Goal: Task Accomplishment & Management: Use online tool/utility

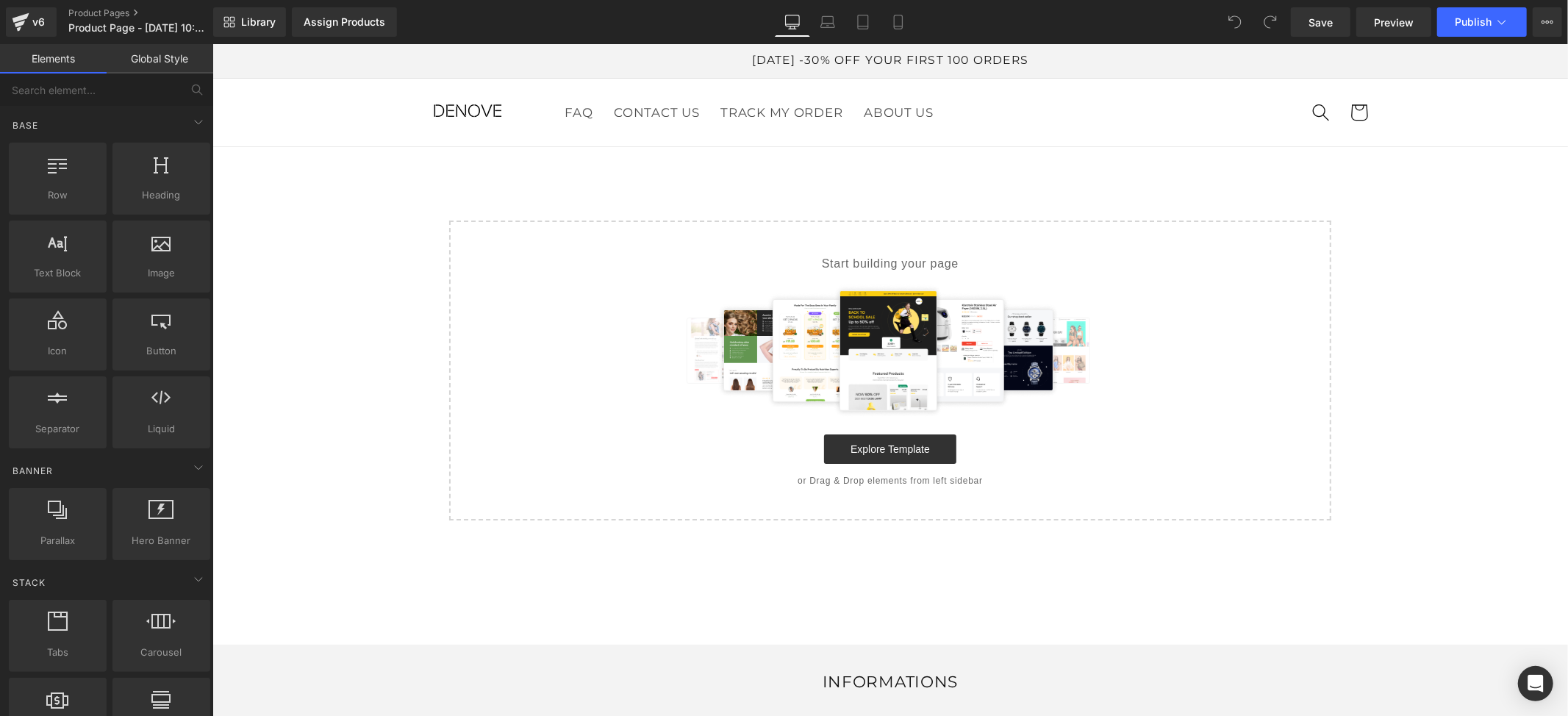
click at [212, 43] on div "Start building your page Explore Blocks Add Single Section or Drag & Drop eleme…" at bounding box center [212, 43] width 0 height 0
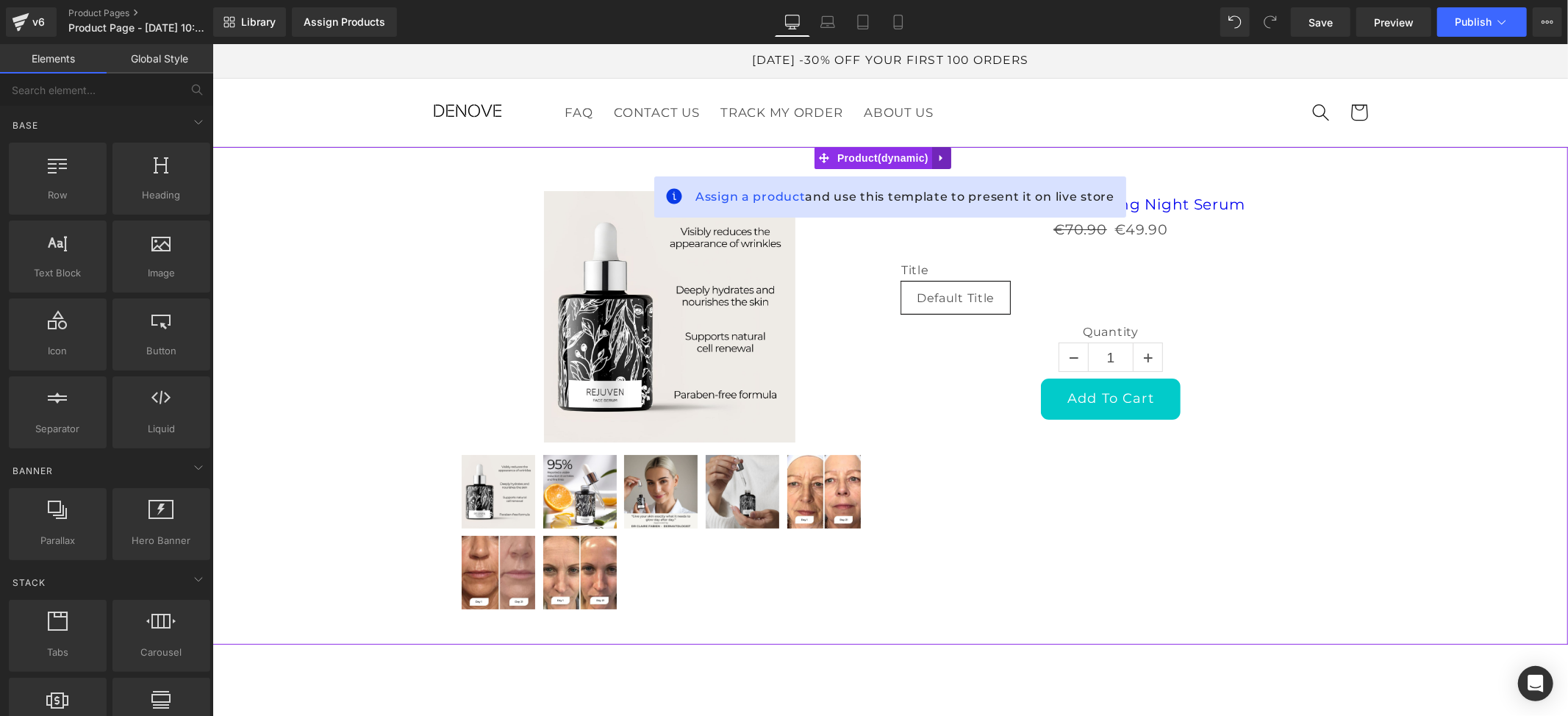
click at [939, 156] on icon at bounding box center [940, 158] width 3 height 7
click at [951, 158] on icon at bounding box center [951, 158] width 11 height 11
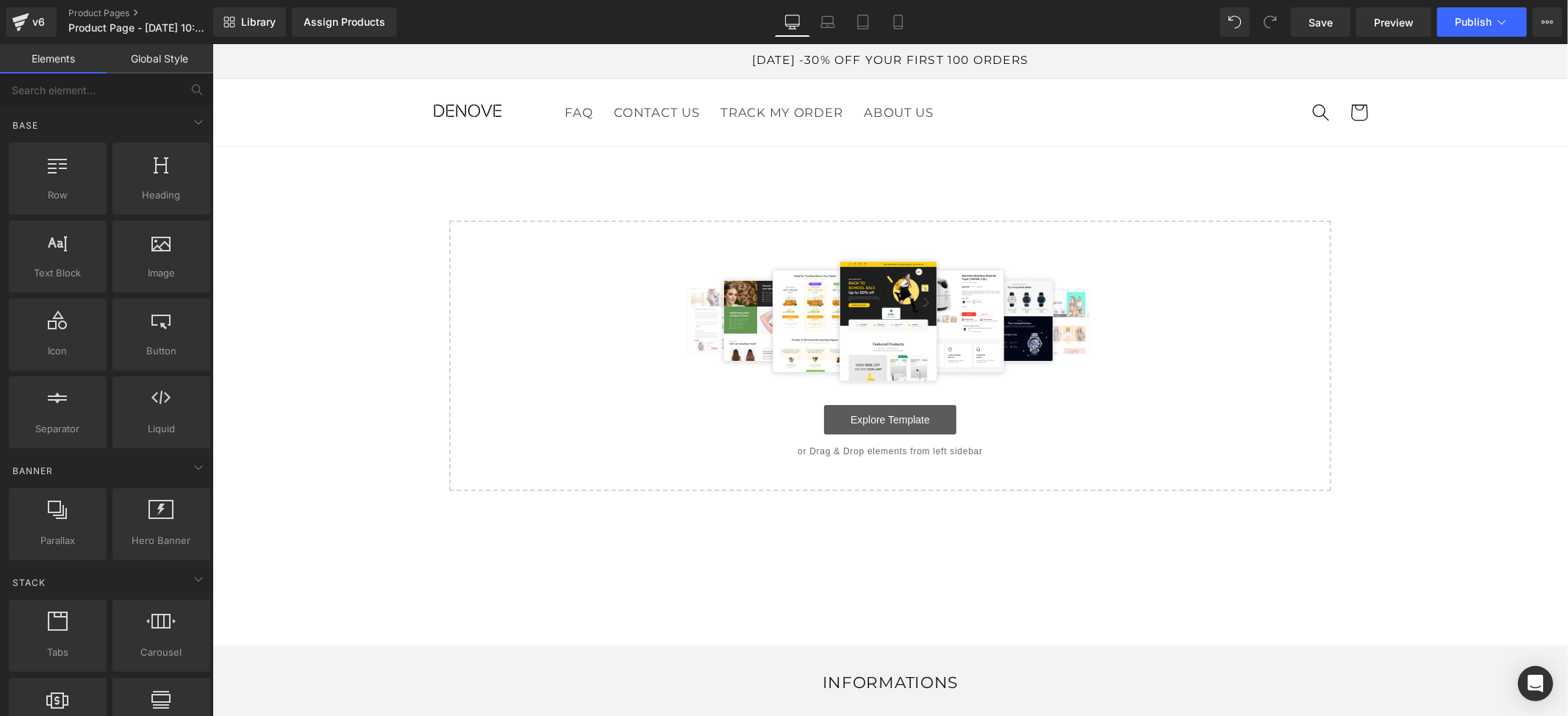
click at [860, 408] on link "Explore Template" at bounding box center [890, 419] width 133 height 30
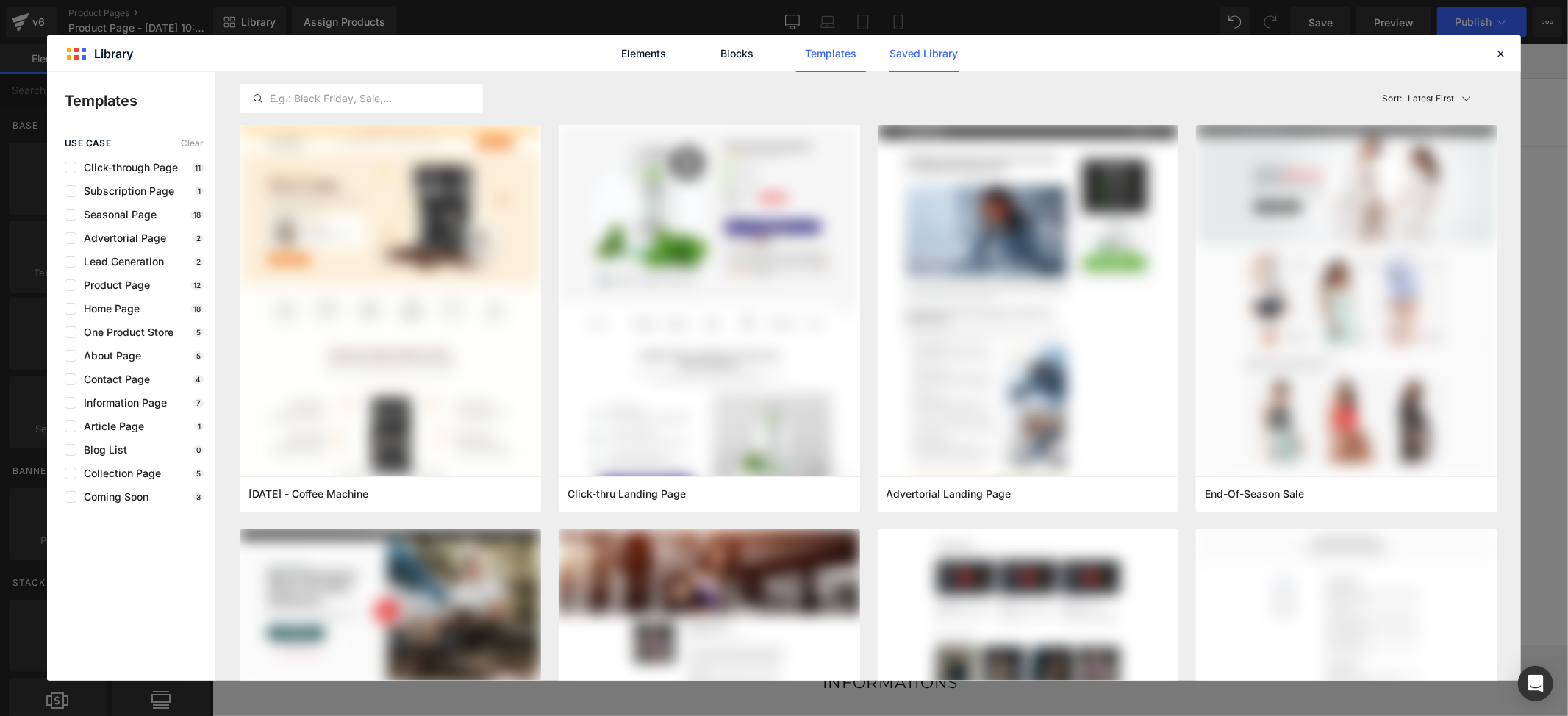
click at [912, 65] on link "Saved Library" at bounding box center [925, 53] width 70 height 37
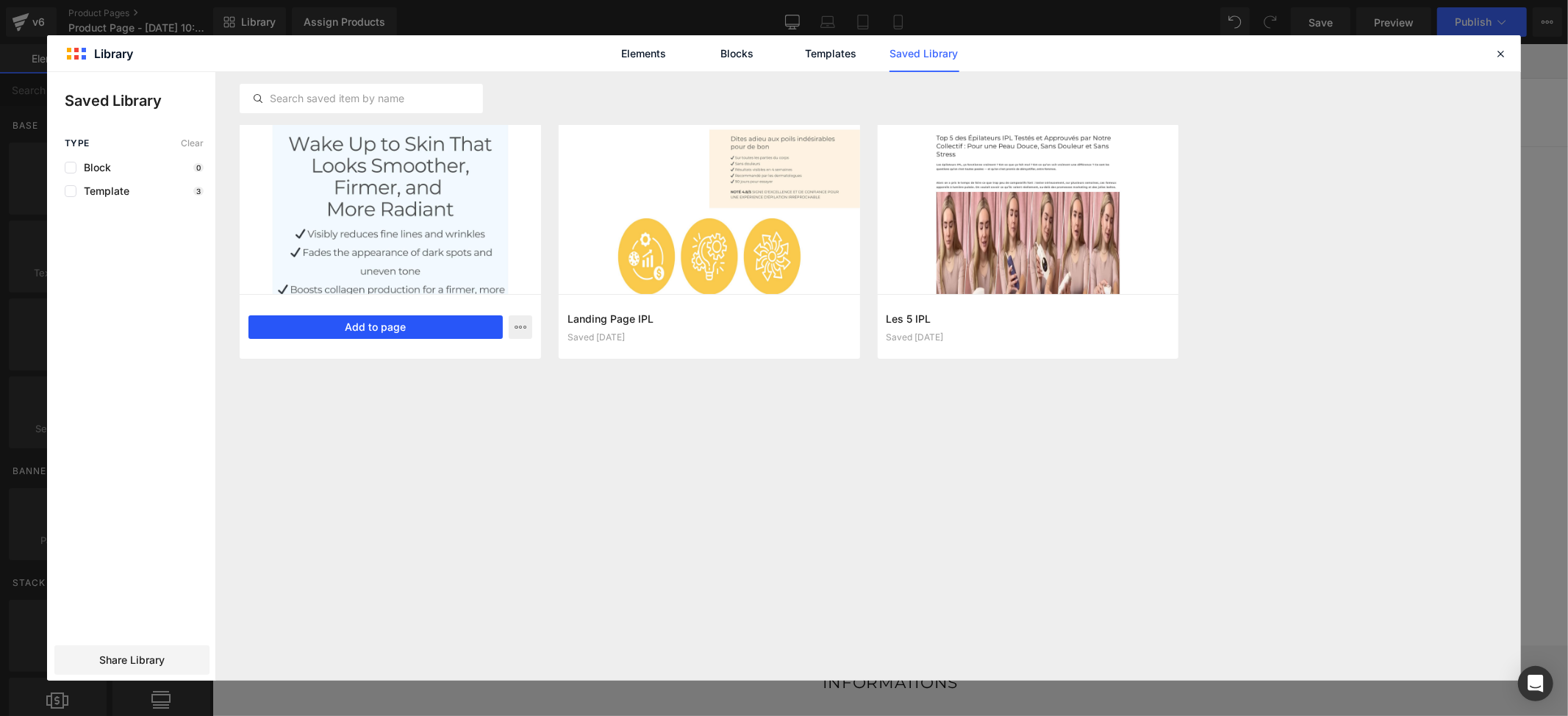
click at [402, 321] on button "Add to page" at bounding box center [376, 327] width 254 height 24
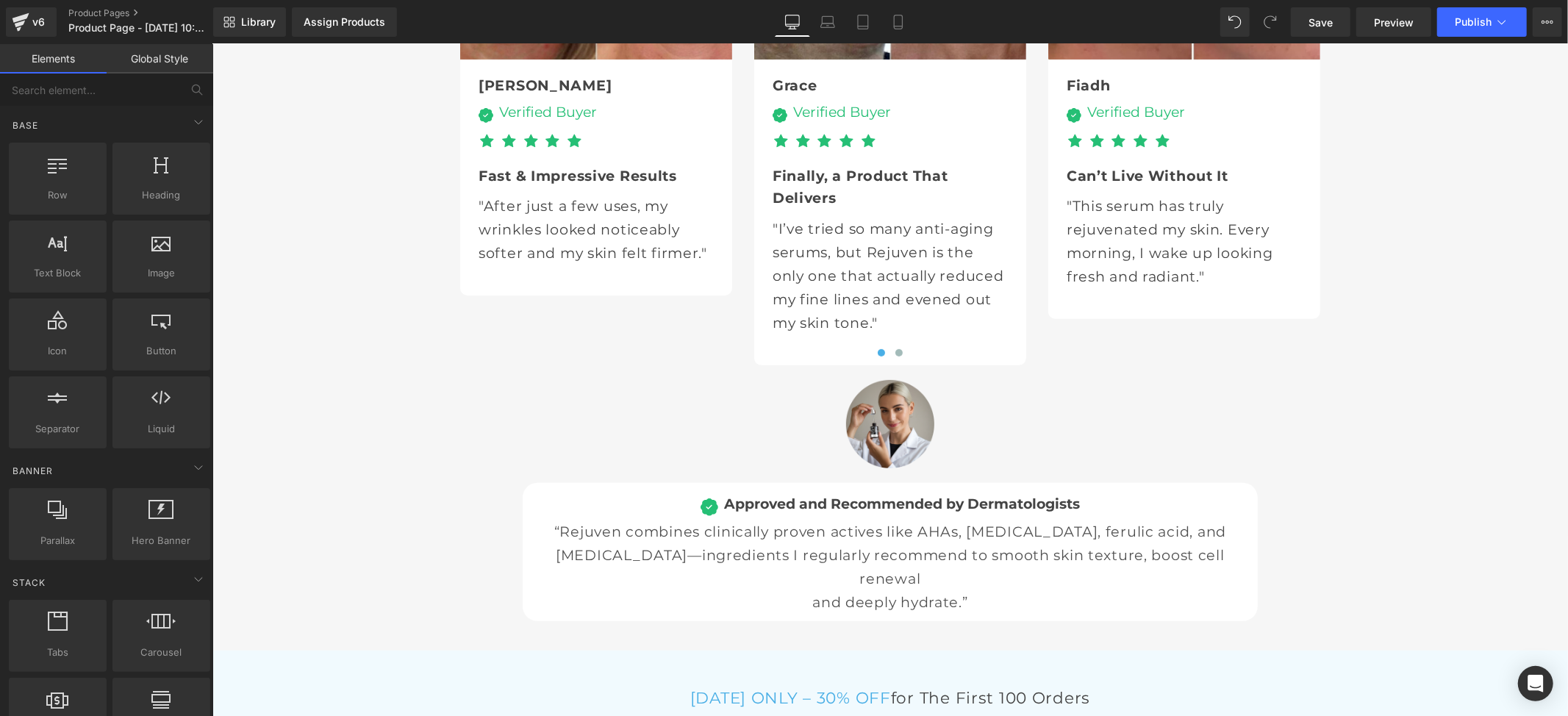
scroll to position [5586, 0]
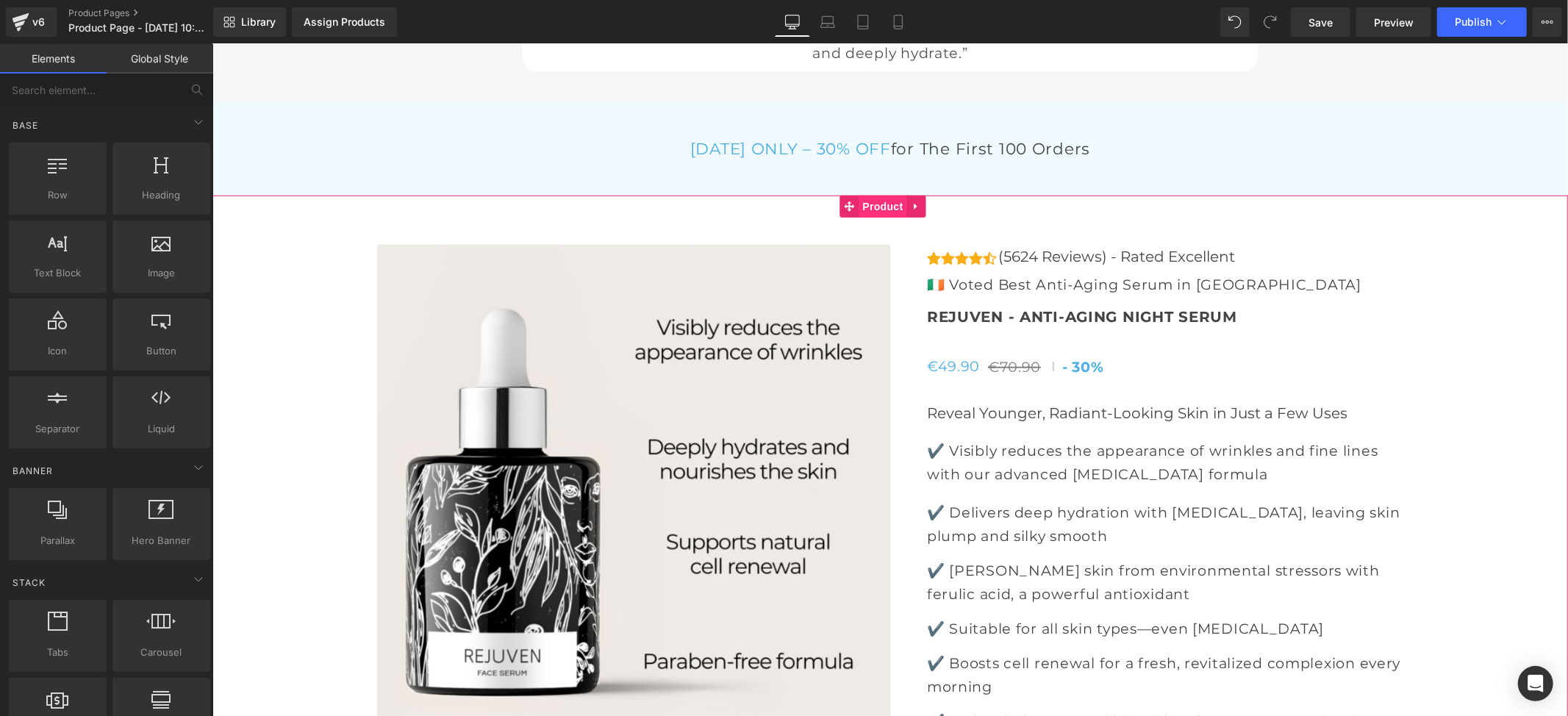
click at [886, 195] on span "Product" at bounding box center [882, 206] width 48 height 22
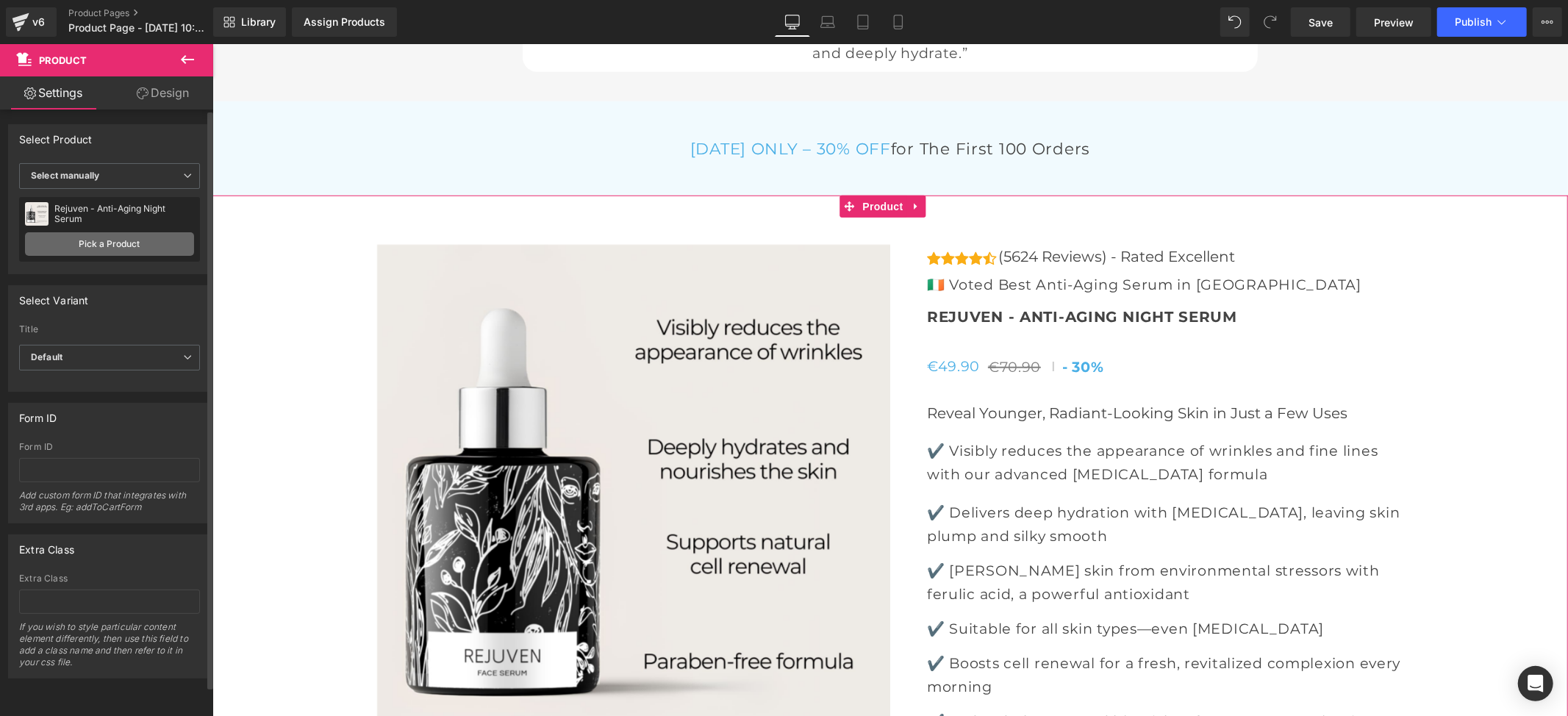
click at [115, 240] on link "Pick a Product" at bounding box center [110, 244] width 169 height 24
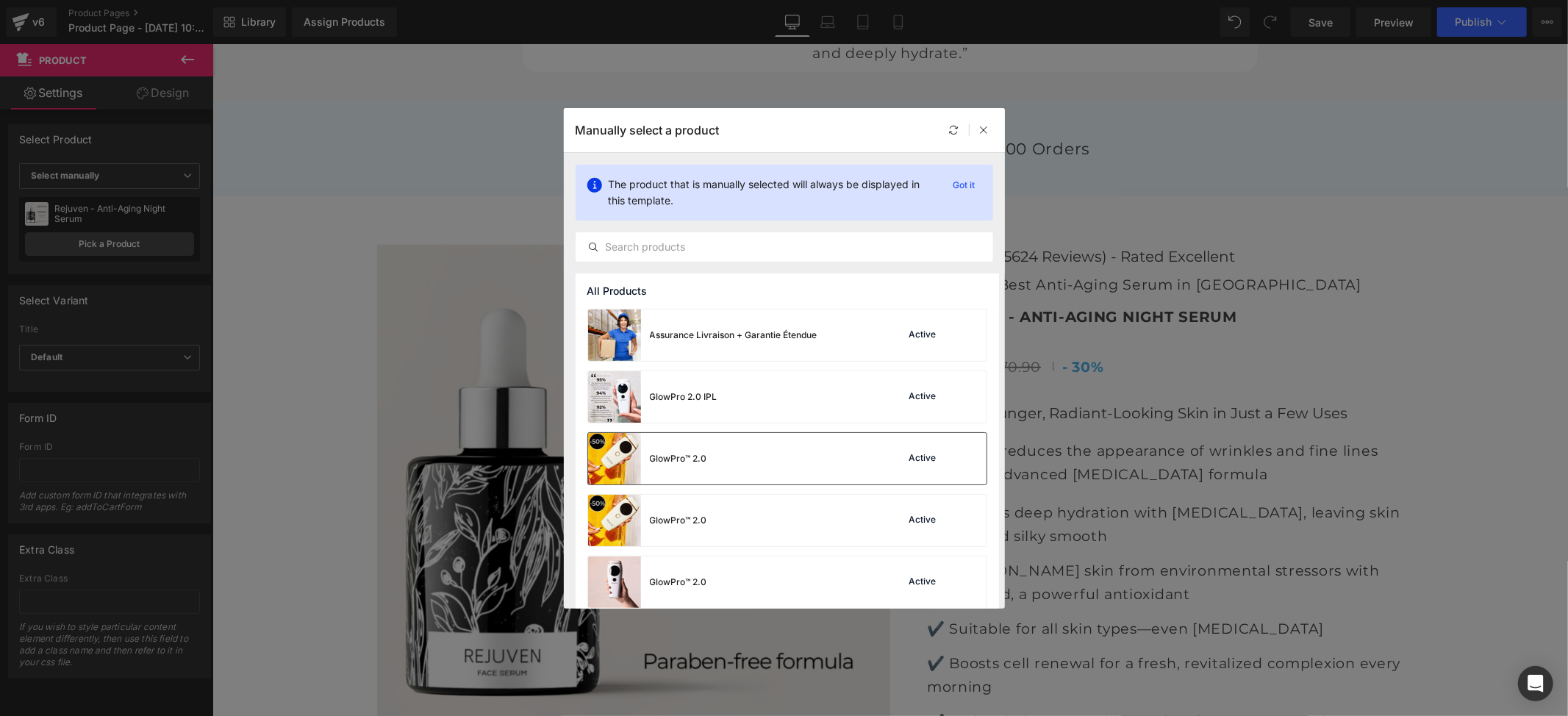
scroll to position [197, 0]
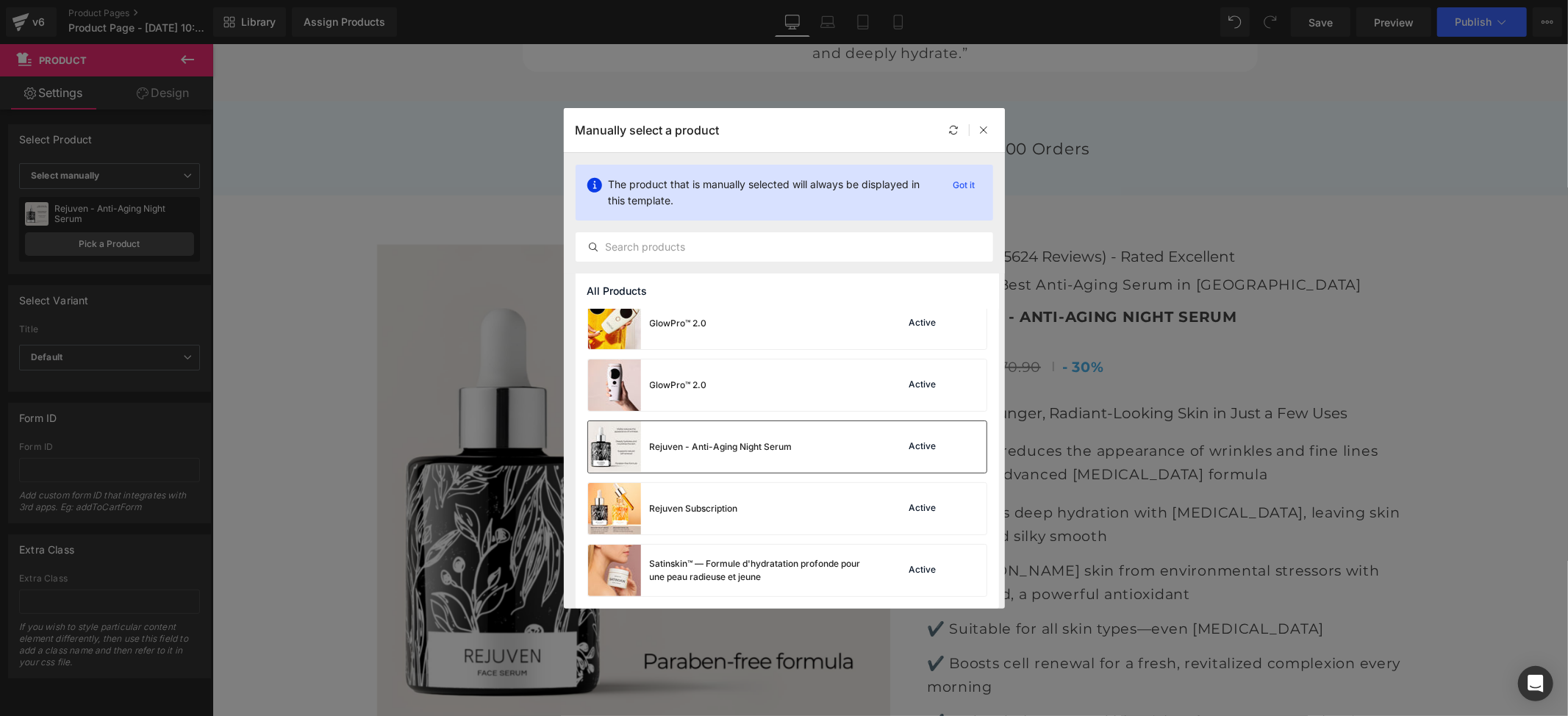
drag, startPoint x: 703, startPoint y: 447, endPoint x: 492, endPoint y: 403, distance: 215.5
click at [704, 447] on div "Rejuven - Anti-Aging Night Serum" at bounding box center [721, 446] width 142 height 13
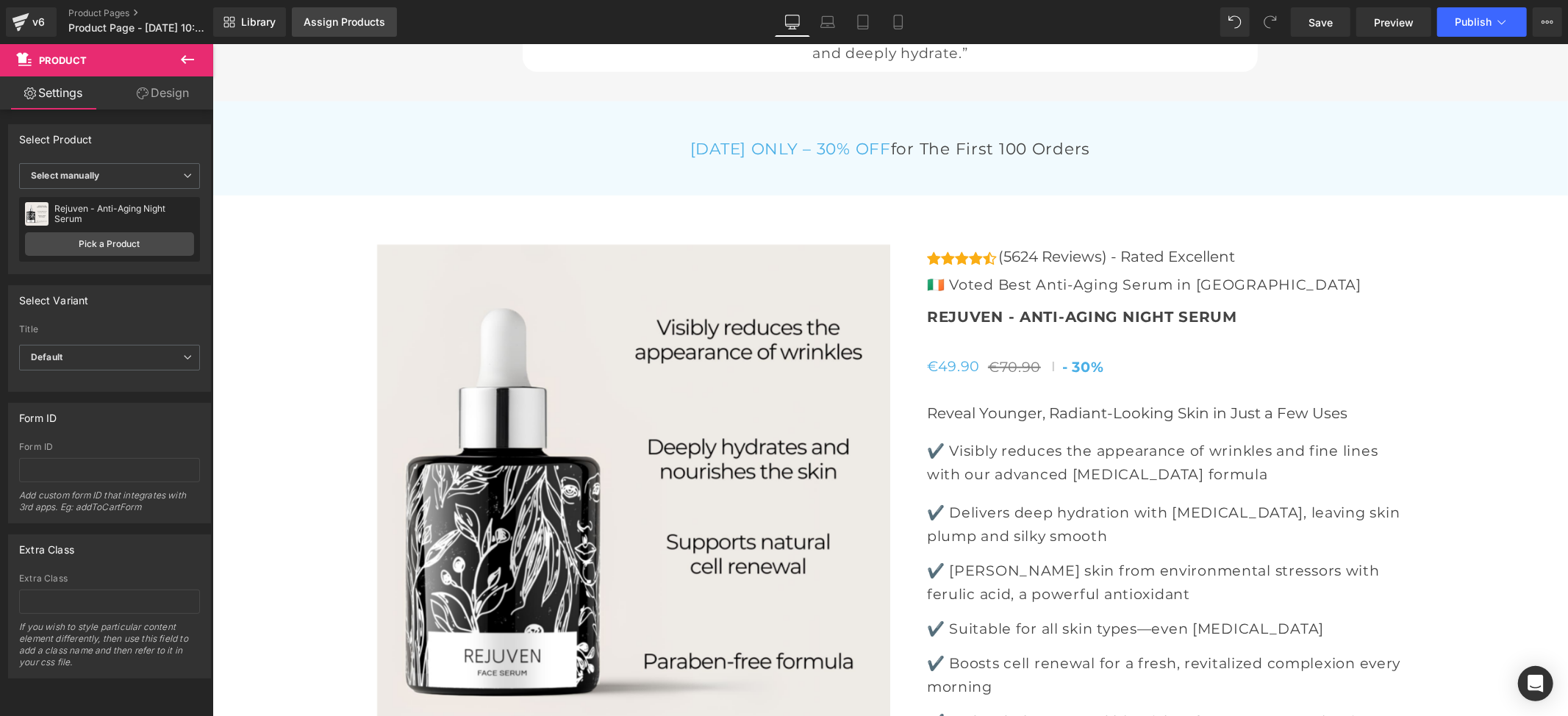
click at [359, 24] on div "Assign Products" at bounding box center [344, 21] width 82 height 11
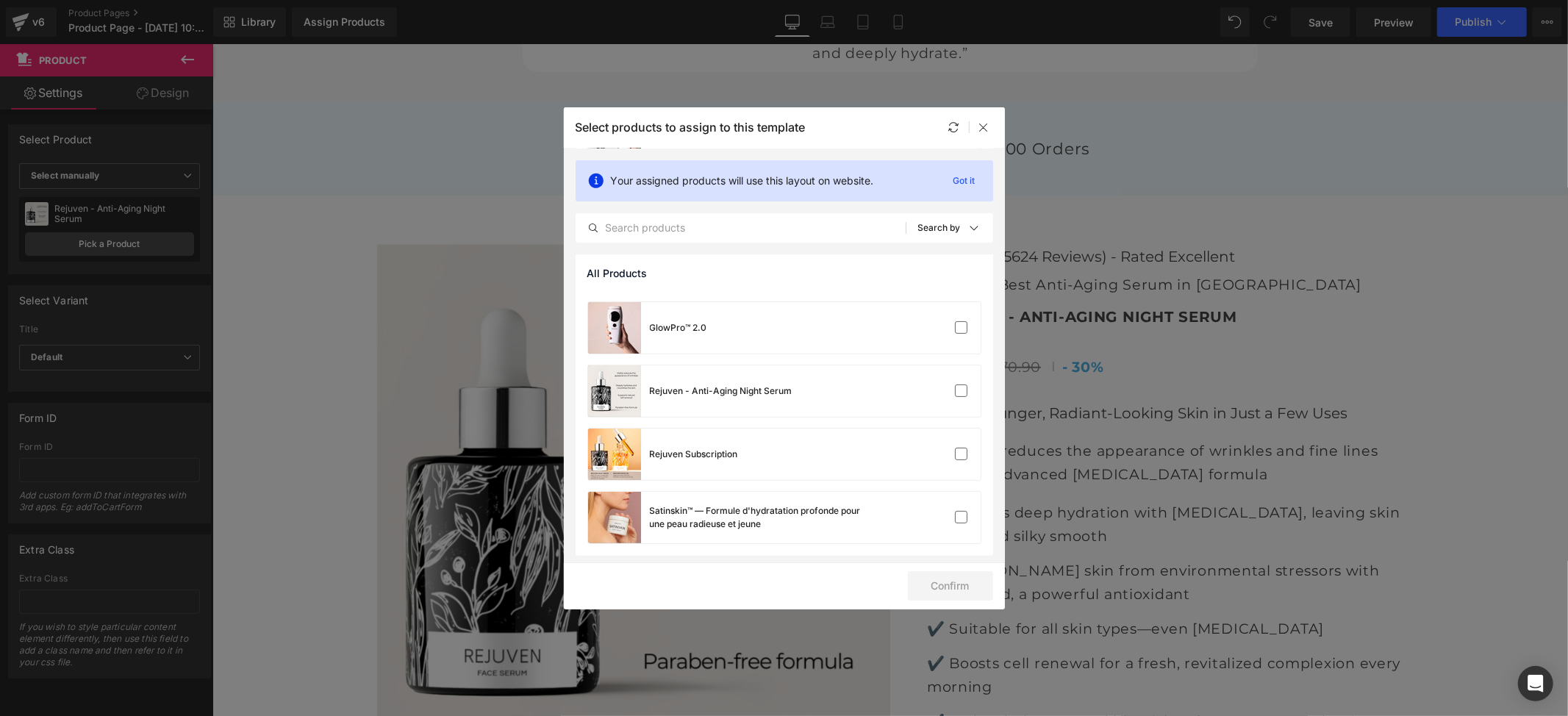
scroll to position [245, 0]
click at [724, 389] on div "Rejuven - Anti-Aging Night Serum" at bounding box center [721, 389] width 142 height 13
click at [945, 577] on button "Confirm" at bounding box center [951, 586] width 85 height 30
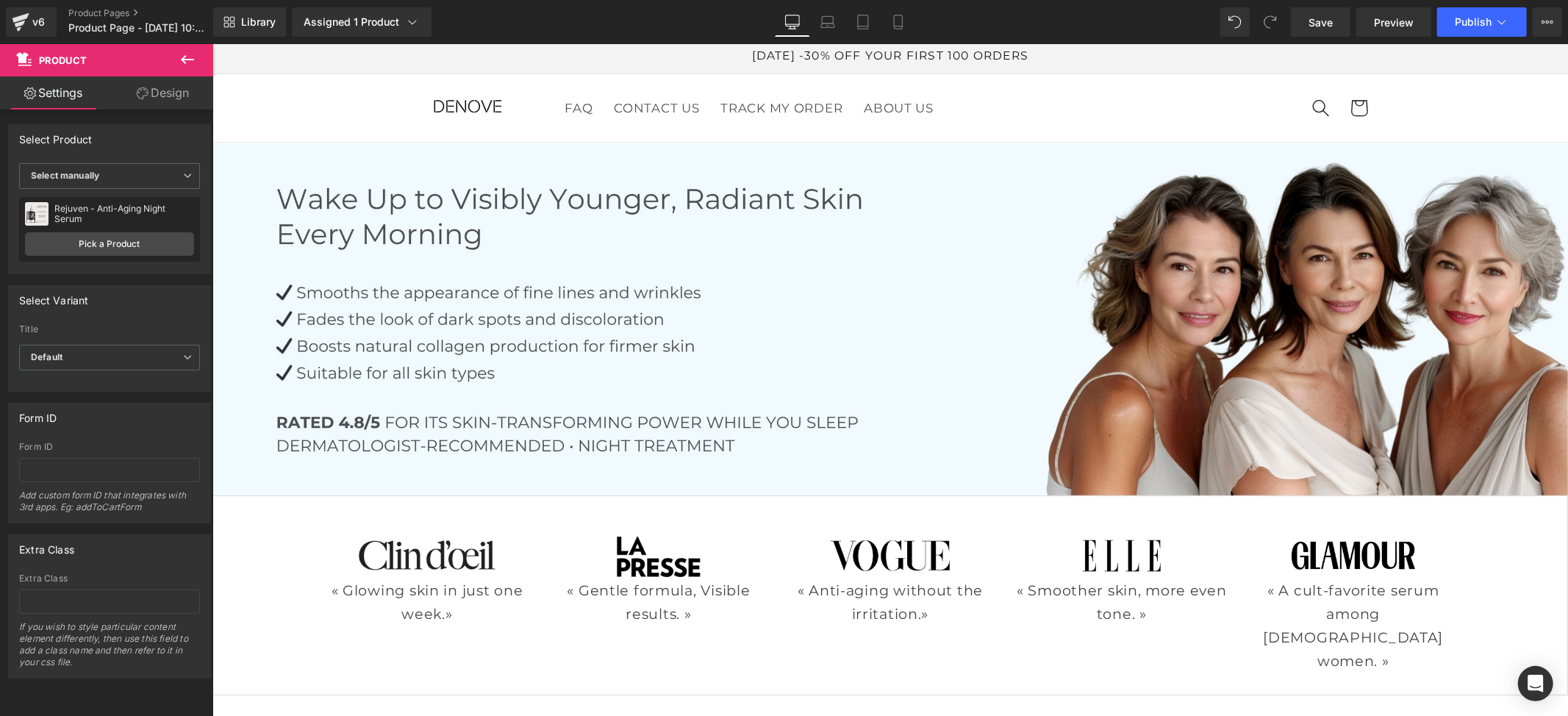
scroll to position [0, 0]
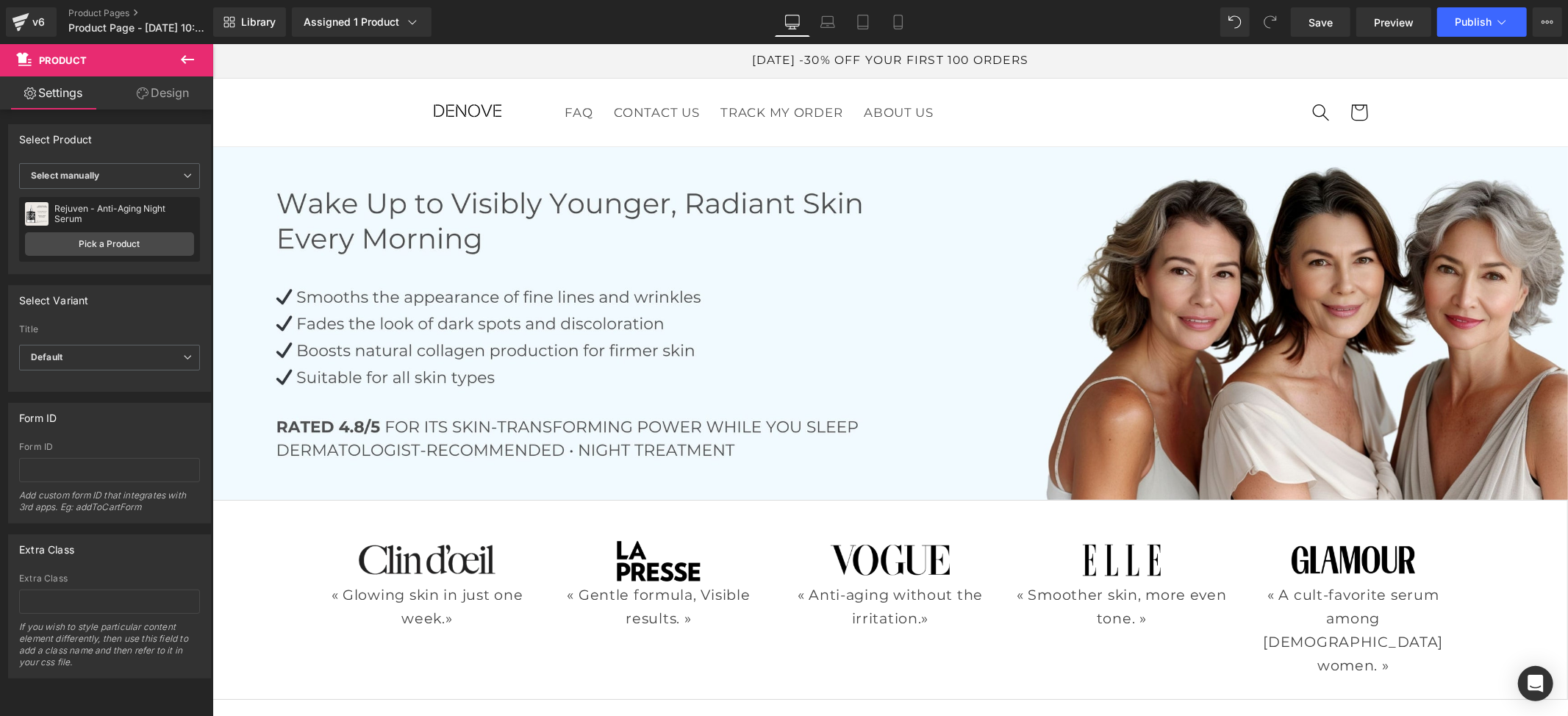
click at [1304, 6] on div "Library Assigned 1 Product Product Preview Rejuven - Anti-Aging Night Serum Man…" at bounding box center [891, 22] width 1355 height 44
click at [1306, 14] on link "Save" at bounding box center [1320, 22] width 59 height 30
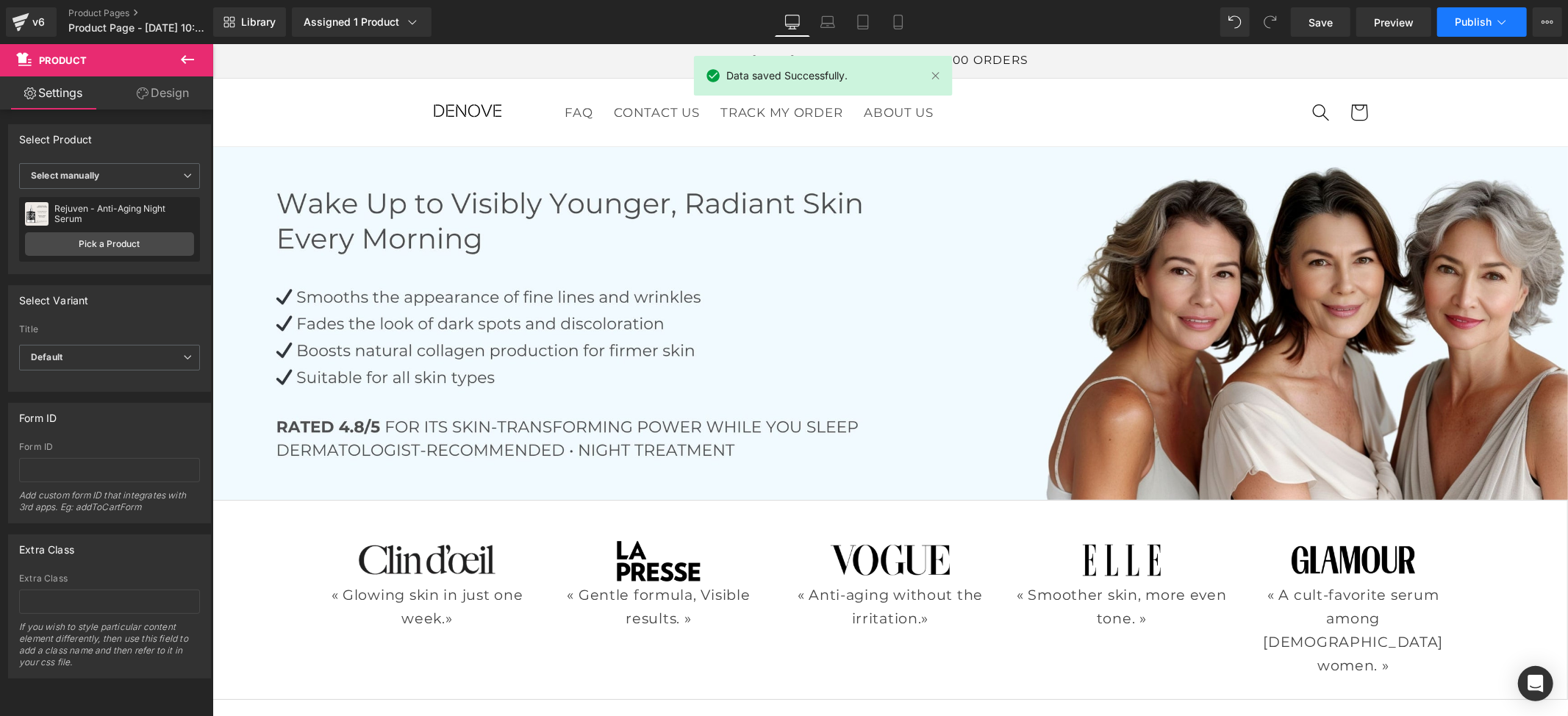
click at [1456, 27] on span "Publish" at bounding box center [1474, 21] width 37 height 11
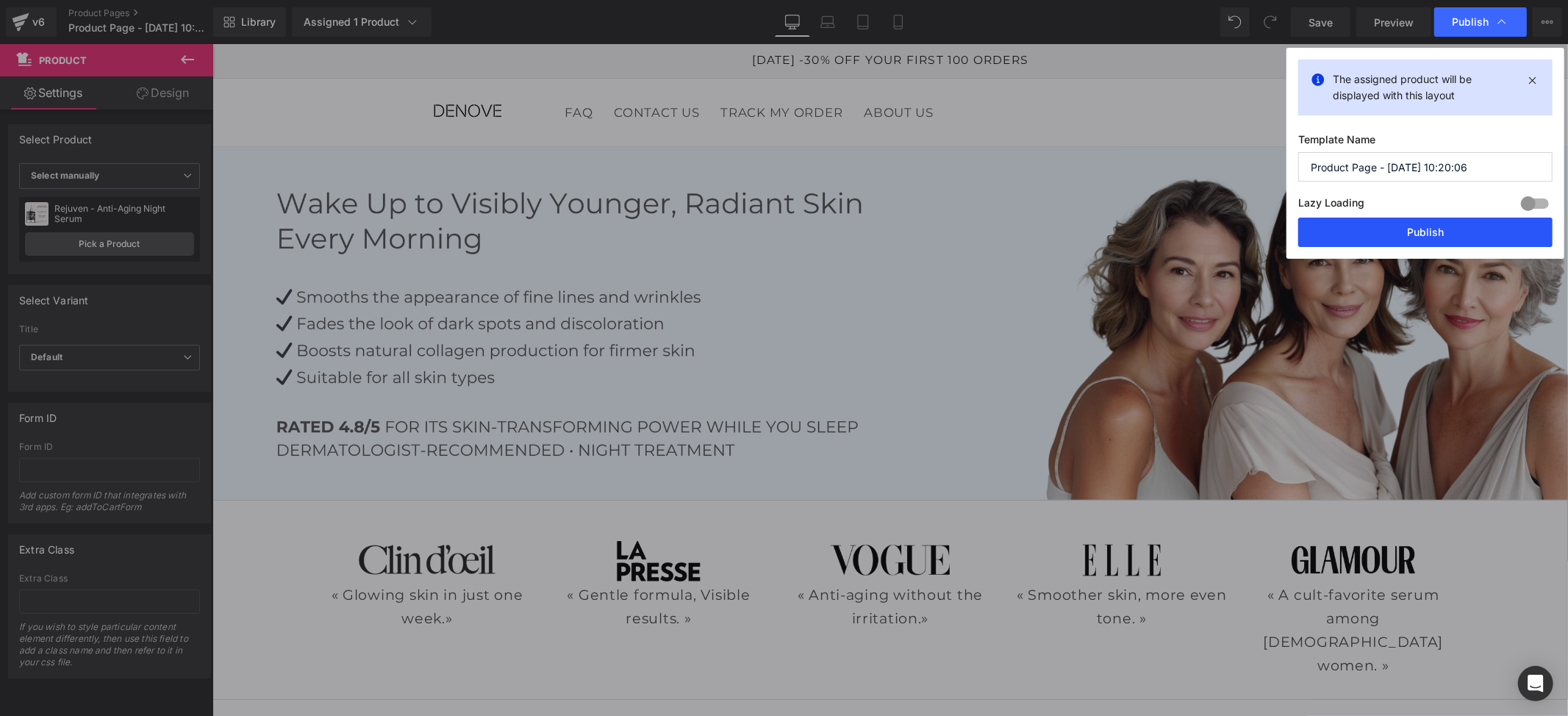
click at [1382, 231] on button "Publish" at bounding box center [1426, 232] width 254 height 30
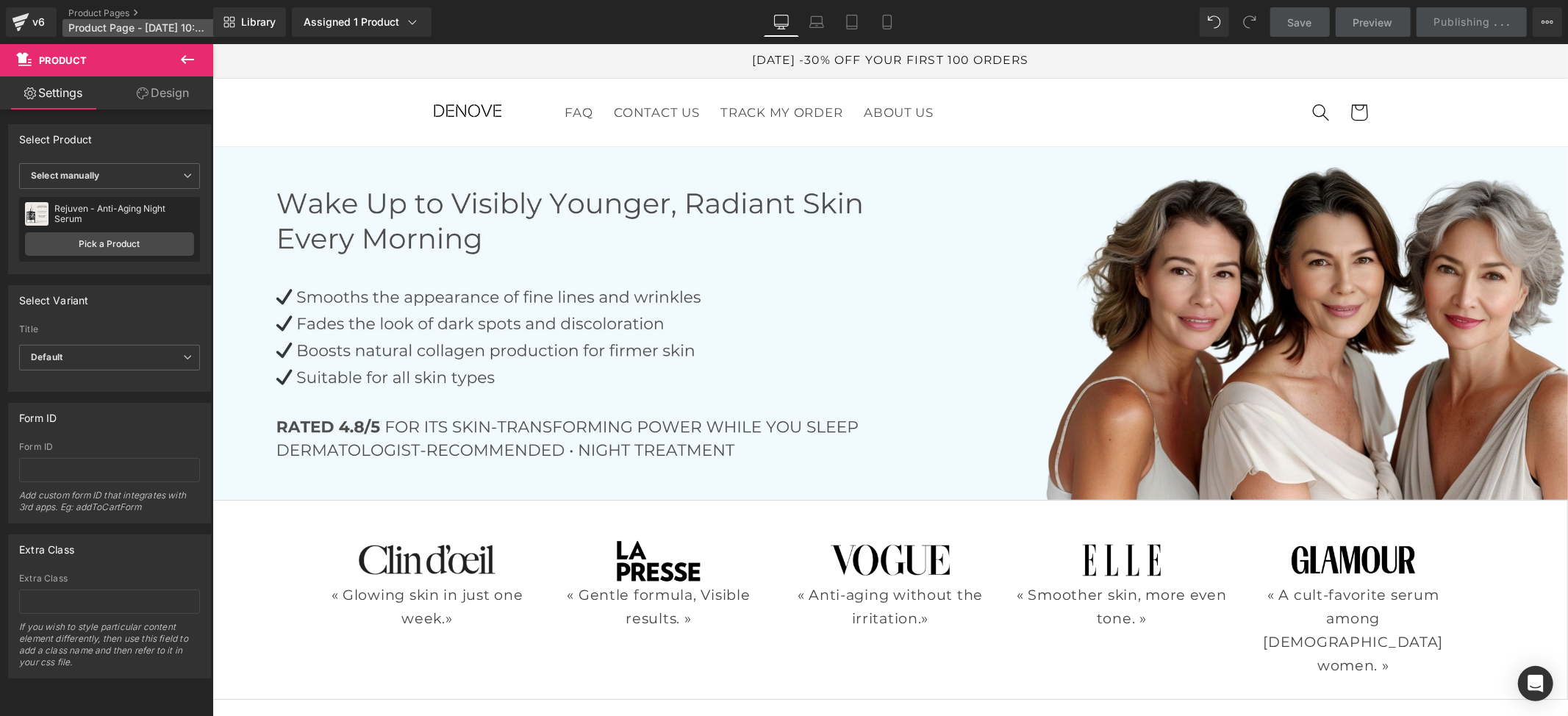
click at [134, 24] on span "Product Page - [DATE] 10:20:06" at bounding box center [139, 27] width 141 height 11
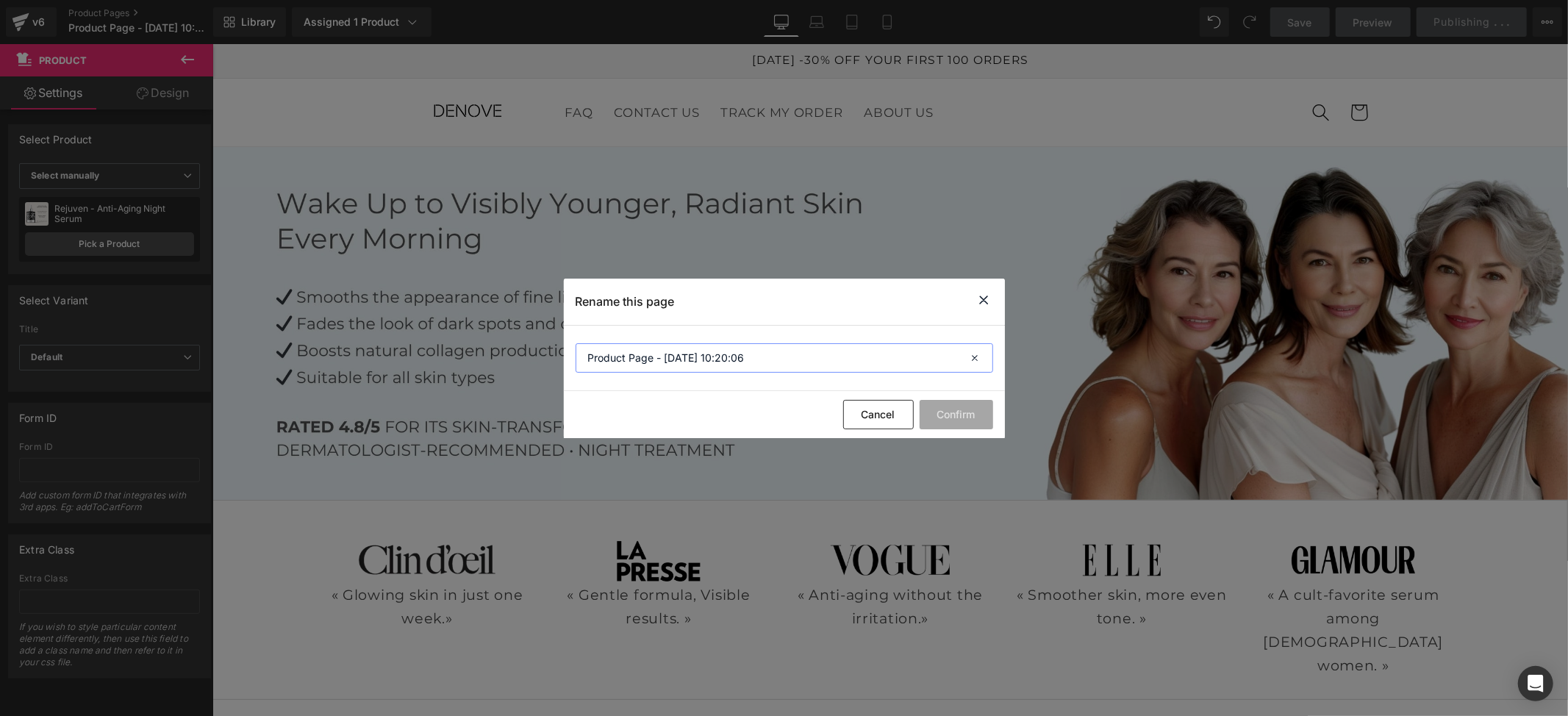
click at [763, 354] on input "Product Page - [DATE] 10:20:06" at bounding box center [785, 358] width 418 height 30
drag, startPoint x: 763, startPoint y: 354, endPoint x: 535, endPoint y: 350, distance: 228.0
click at [535, 350] on div "Rename this page Product Page - [DATE] 10:20:06 Cancel Confirm" at bounding box center [784, 358] width 1568 height 716
type input "Rejuven"
click at [951, 424] on button "Confirm" at bounding box center [956, 414] width 73 height 30
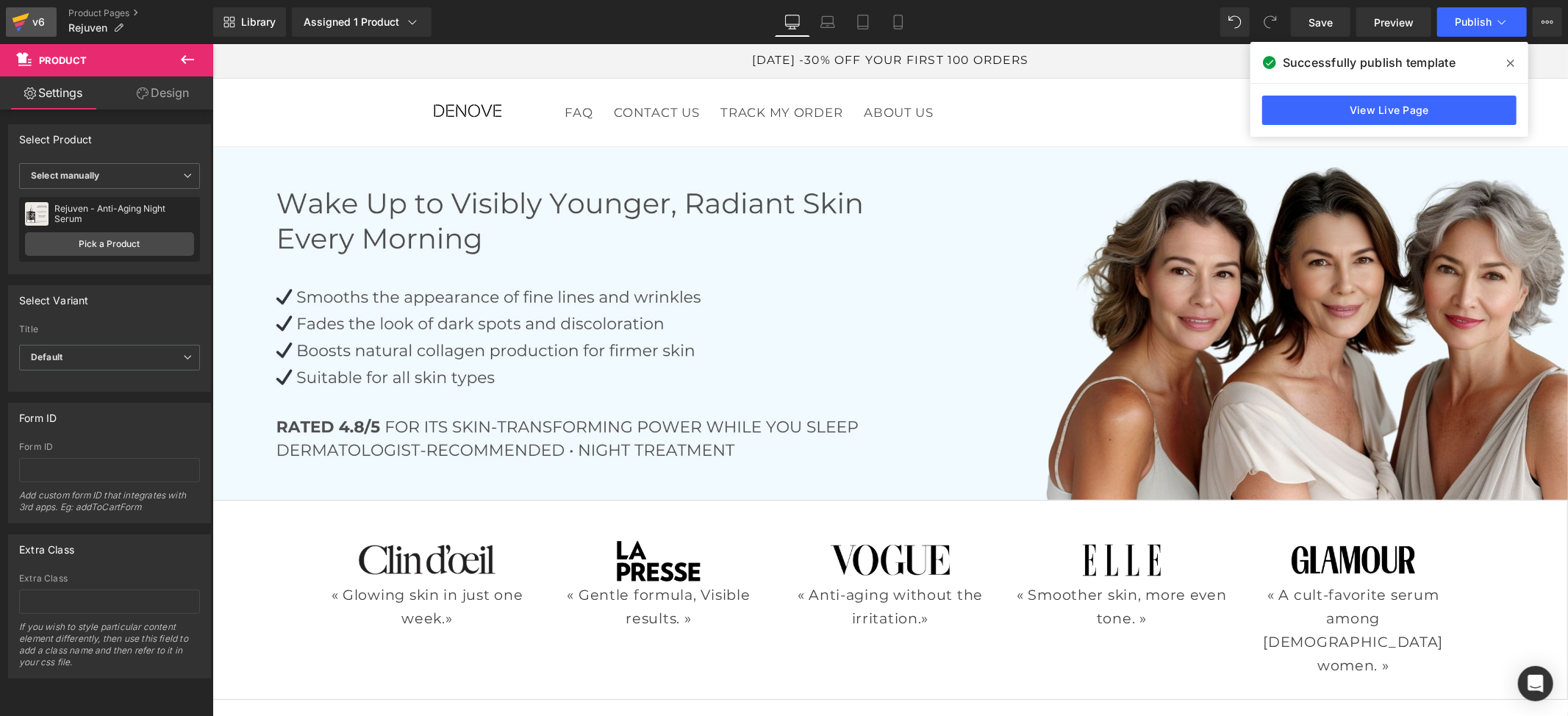
click at [24, 9] on icon at bounding box center [20, 22] width 18 height 37
